Goal: Task Accomplishment & Management: Manage account settings

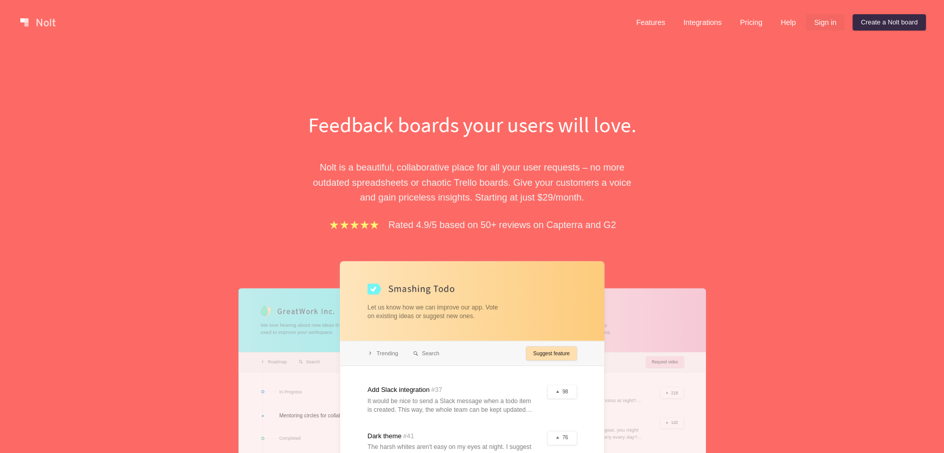
click at [830, 16] on link "Sign in" at bounding box center [825, 22] width 39 height 16
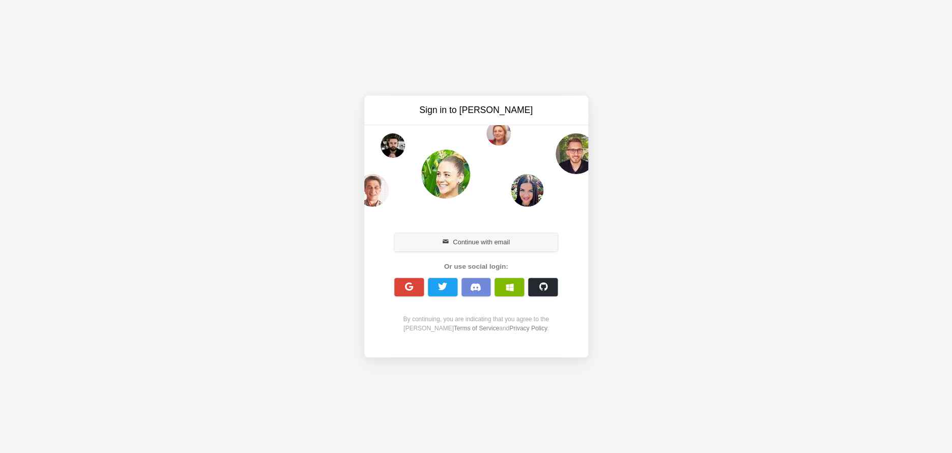
click at [485, 245] on button "Continue with email" at bounding box center [476, 242] width 164 height 18
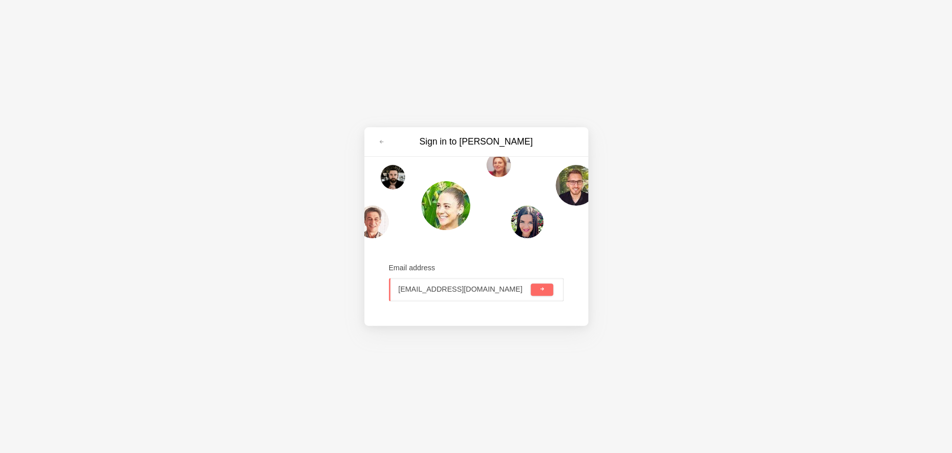
type input "[EMAIL_ADDRESS][DOMAIN_NAME]"
click at [530, 283] on button "submit" at bounding box center [541, 289] width 22 height 12
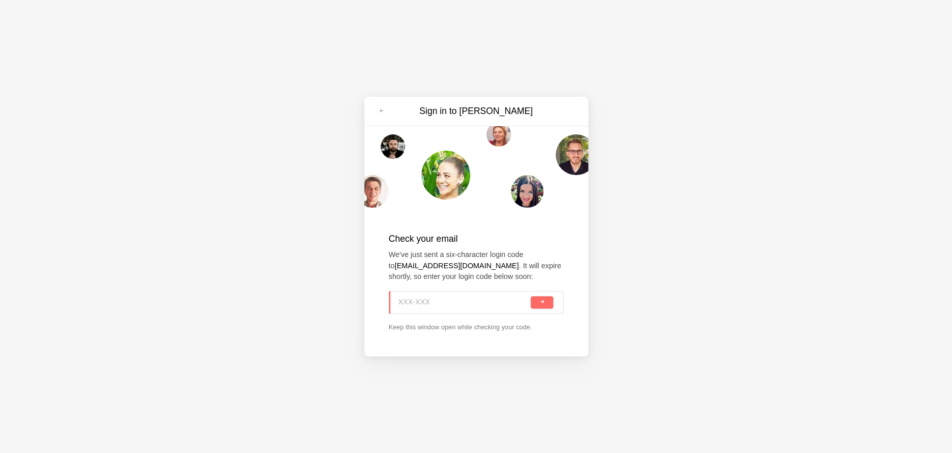
click at [711, 201] on div "Sign in to [PERSON_NAME] Check your email We've just sent a six-character login…" at bounding box center [476, 226] width 952 height 453
paste input "AM0-BBR"
type input "AM0-BBR"
click at [551, 301] on button "submit" at bounding box center [541, 302] width 22 height 12
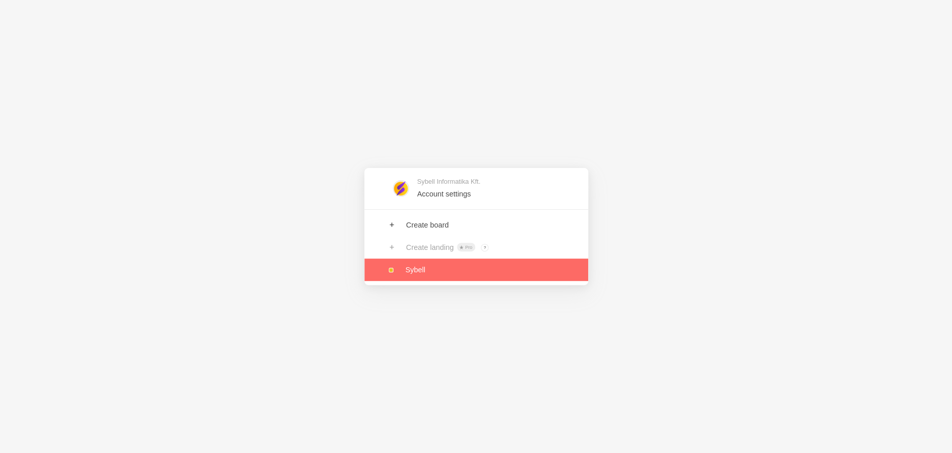
click at [425, 271] on link at bounding box center [476, 269] width 224 height 22
